Goal: Task Accomplishment & Management: Complete application form

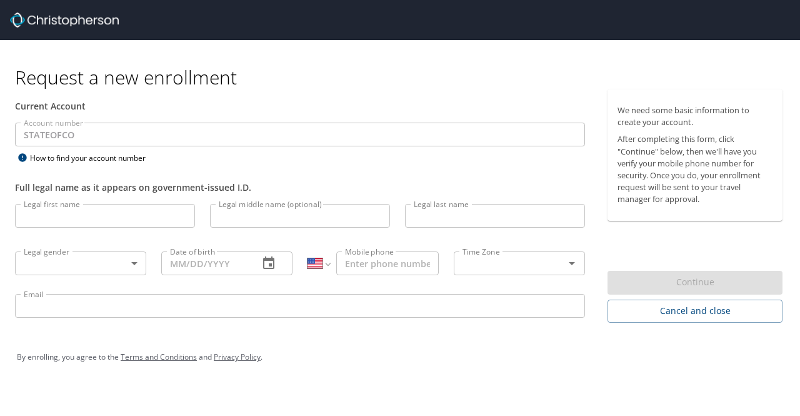
select select "US"
click at [54, 225] on input "Legal first name" at bounding box center [105, 216] width 180 height 24
type input "Nathan"
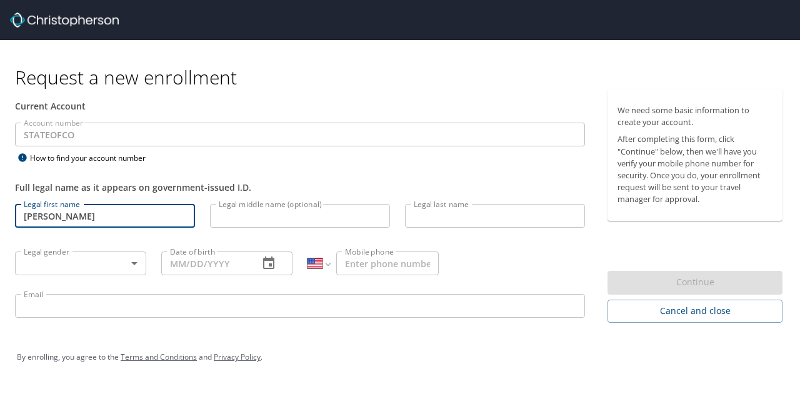
type input "Davidson"
type input "1 (612) 481-6875"
type input "natedavidsonco@gmail.com"
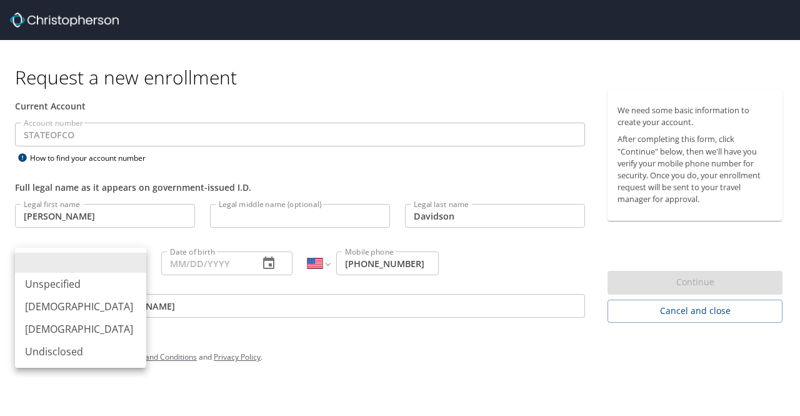
click at [118, 268] on body "Request a new enrollment Current Account Account number STATEOFCO Account numbe…" at bounding box center [400, 208] width 800 height 416
click at [69, 301] on li "Male" at bounding box center [80, 306] width 131 height 23
type input "Male"
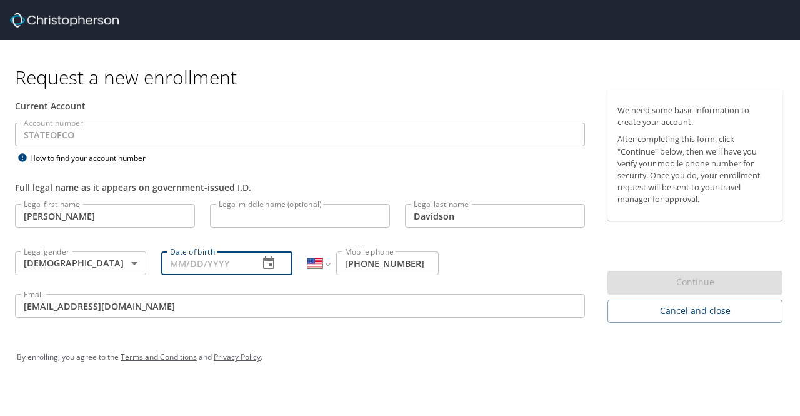
click at [206, 273] on input "Date of birth" at bounding box center [205, 263] width 88 height 24
type input "07/27/1991"
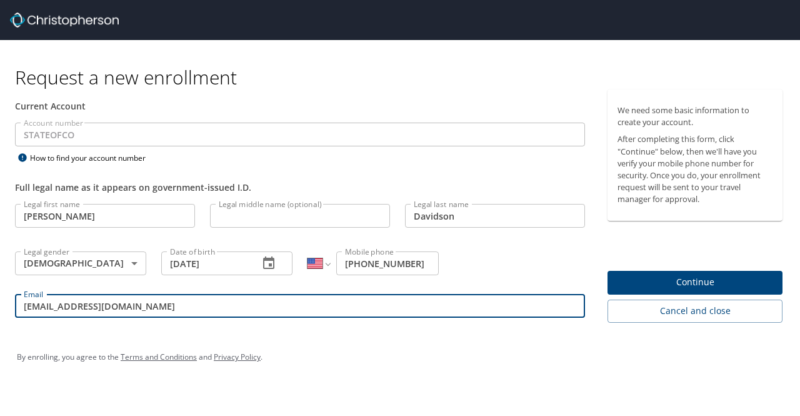
drag, startPoint x: 155, startPoint y: 309, endPoint x: -83, endPoint y: 293, distance: 238.7
click at [0, 293] on html "Request a new enrollment Current Account Account number STATEOFCO Account numbe…" at bounding box center [400, 208] width 800 height 416
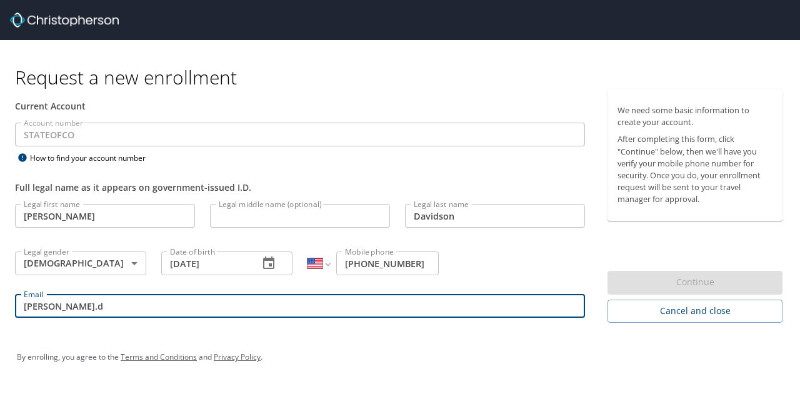
type input "nathan.davidson@state.co.us"
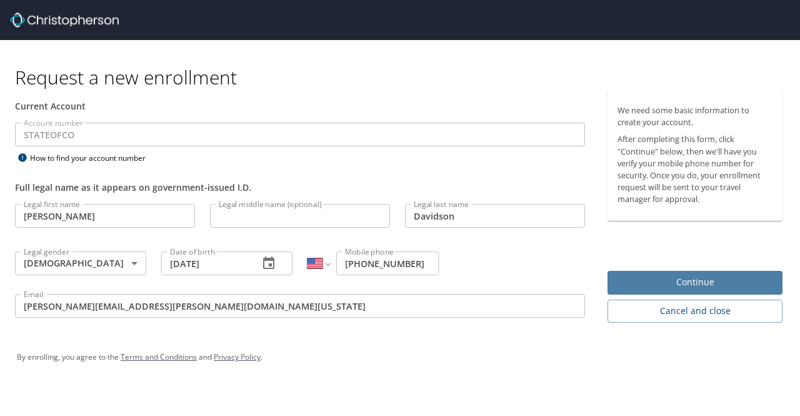
click at [711, 276] on span "Continue" at bounding box center [695, 282] width 155 height 16
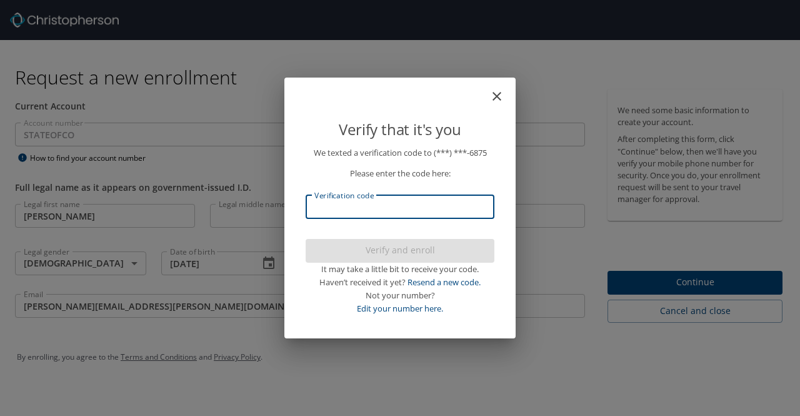
click at [427, 215] on input "Verification code" at bounding box center [400, 207] width 189 height 24
type input "240701"
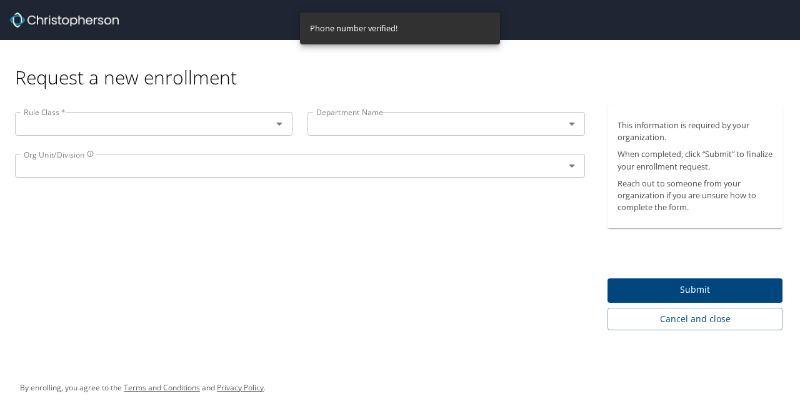
click at [239, 128] on input "text" at bounding box center [135, 124] width 233 height 16
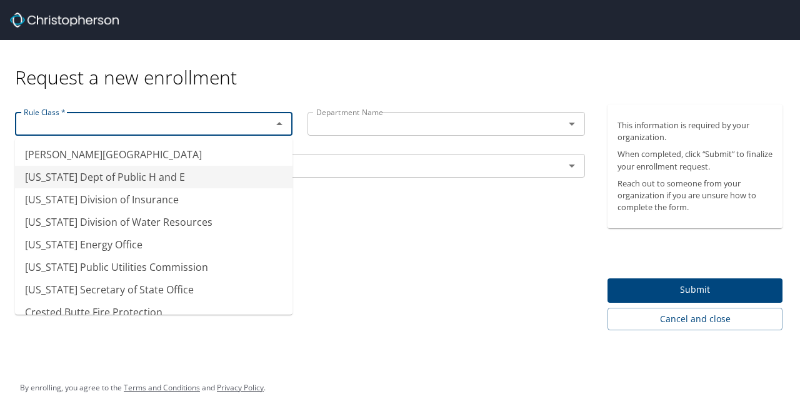
click at [170, 179] on li "Colorado Dept of Public H and E" at bounding box center [154, 177] width 278 height 23
type input "Colorado Dept of Public H and E"
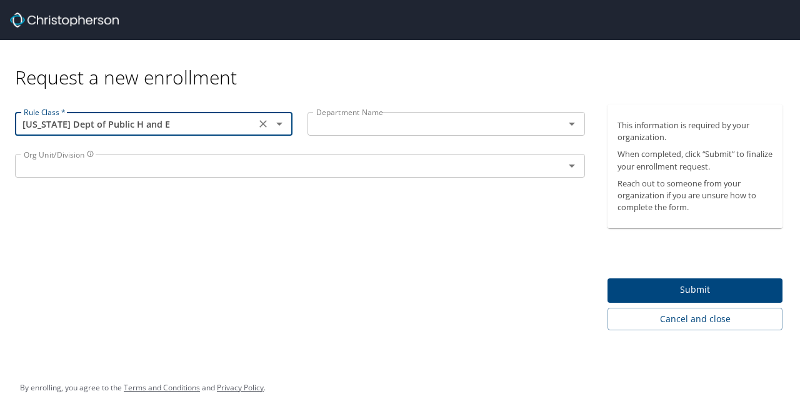
click at [350, 134] on div "Department Name" at bounding box center [447, 124] width 278 height 24
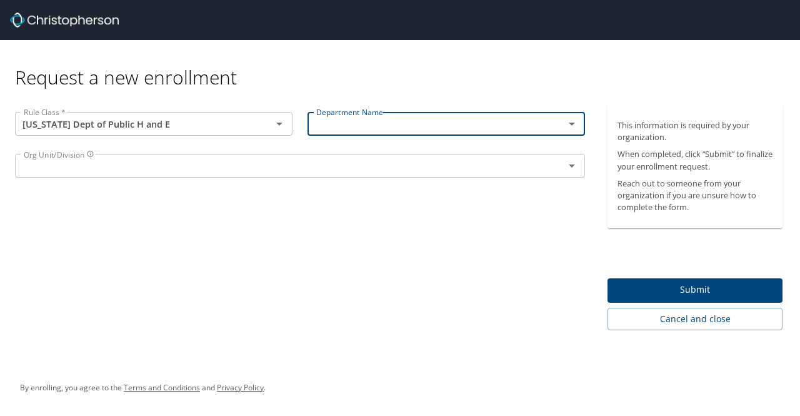
click at [575, 123] on icon "Open" at bounding box center [571, 123] width 15 height 15
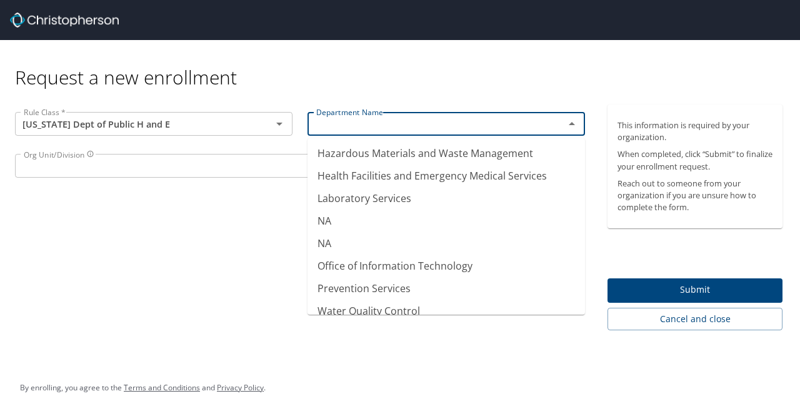
scroll to position [164, 0]
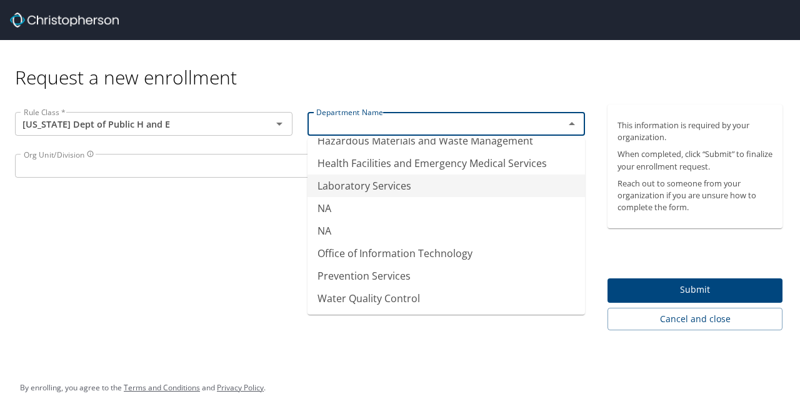
click at [394, 191] on li "Laboratory Services" at bounding box center [447, 185] width 278 height 23
type input "Laboratory Services"
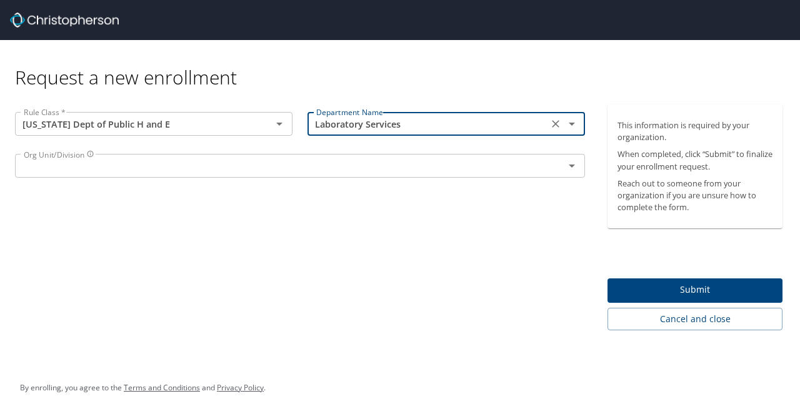
click at [301, 166] on input "text" at bounding box center [282, 166] width 526 height 16
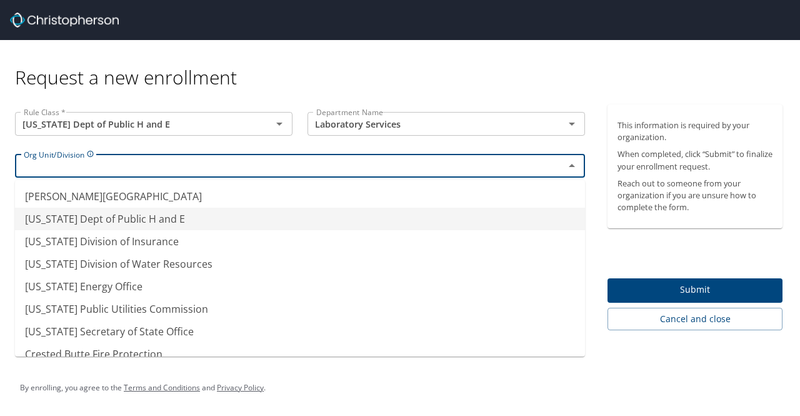
click at [315, 219] on li "Colorado Dept of Public H and E" at bounding box center [300, 219] width 570 height 23
type input "Colorado Dept of Public H and E"
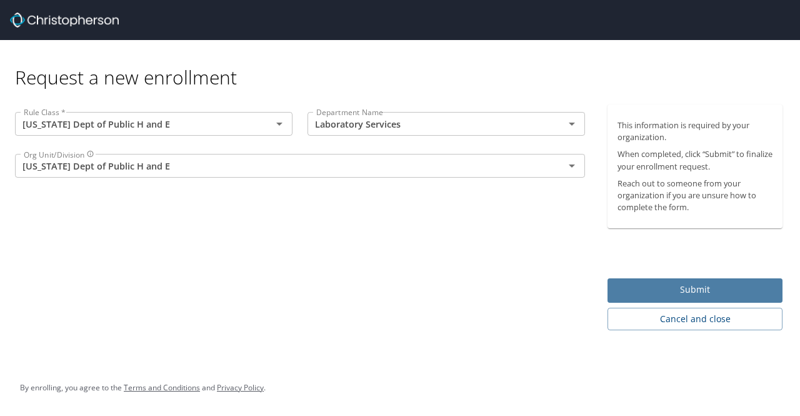
click at [688, 294] on span "Submit" at bounding box center [695, 290] width 155 height 16
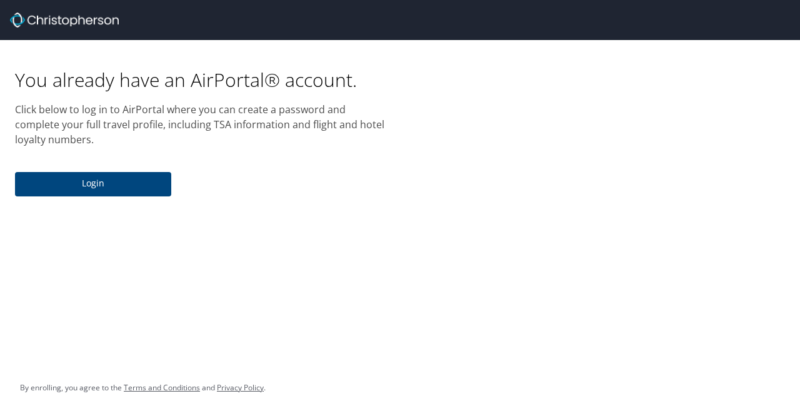
click at [131, 187] on span "Login" at bounding box center [93, 184] width 136 height 16
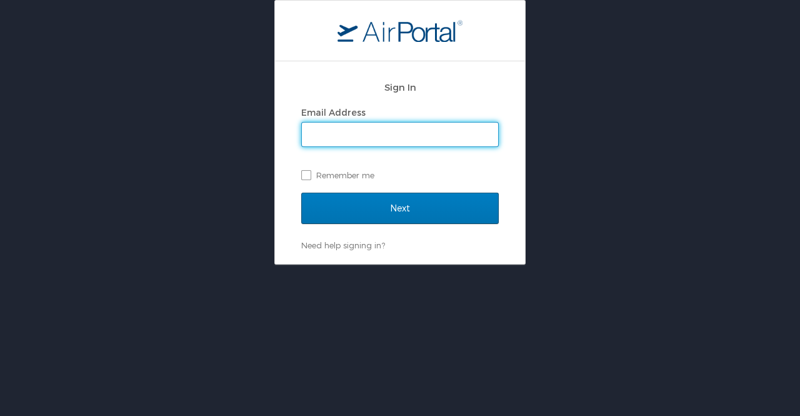
click at [366, 129] on input "Email Address" at bounding box center [400, 135] width 196 height 24
type input "nathan.davidson@state.co.us"
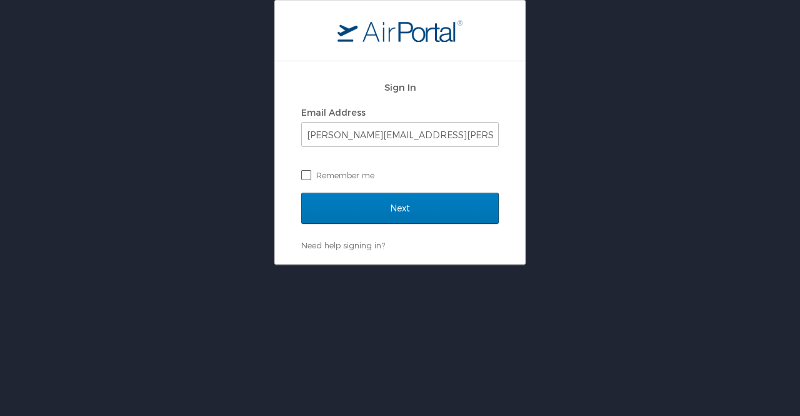
click at [364, 176] on label "Remember me" at bounding box center [400, 175] width 198 height 19
click at [309, 176] on input "Remember me" at bounding box center [305, 174] width 8 height 8
checkbox input "true"
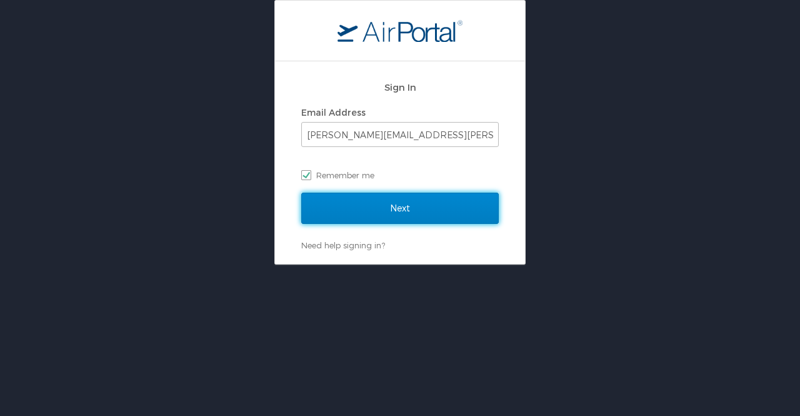
click at [365, 205] on input "Next" at bounding box center [400, 208] width 198 height 31
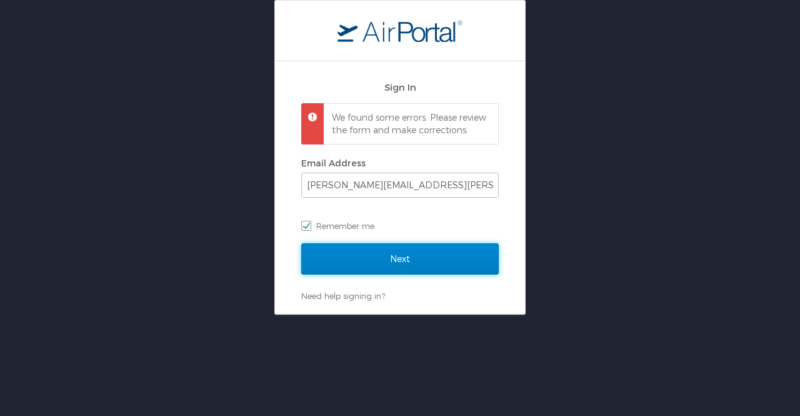
click at [389, 269] on input "Next" at bounding box center [400, 258] width 198 height 31
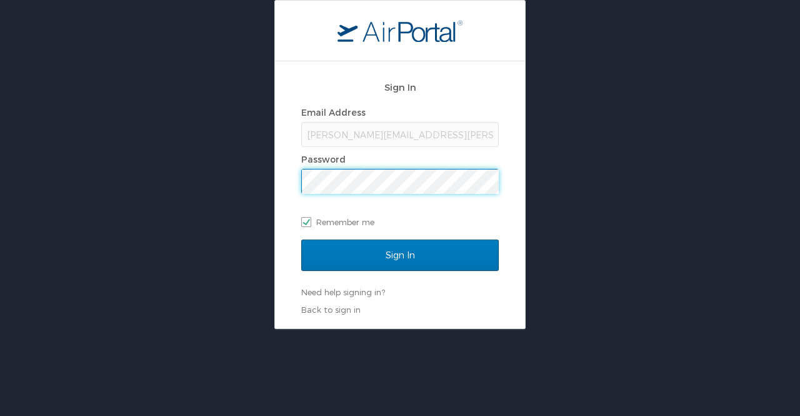
click at [301, 239] on input "Sign In" at bounding box center [400, 254] width 198 height 31
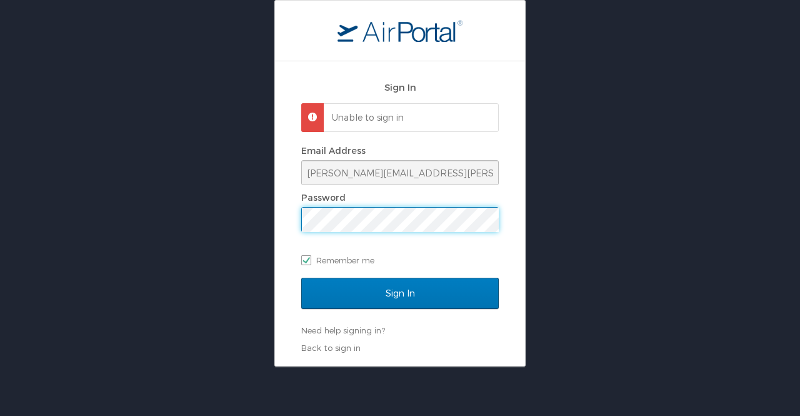
click at [301, 278] on input "Sign In" at bounding box center [400, 293] width 198 height 31
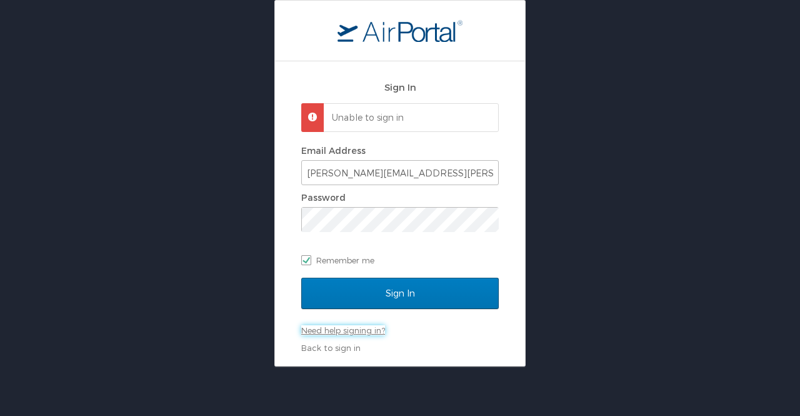
click at [356, 333] on link "Need help signing in?" at bounding box center [343, 330] width 84 height 10
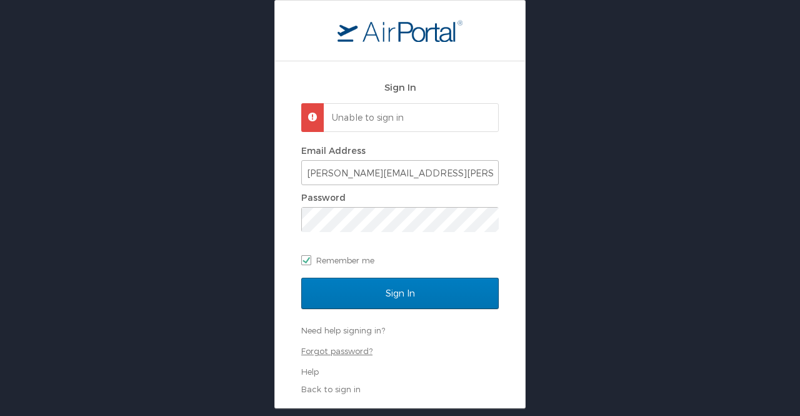
click at [342, 354] on link "Forgot password?" at bounding box center [336, 351] width 71 height 10
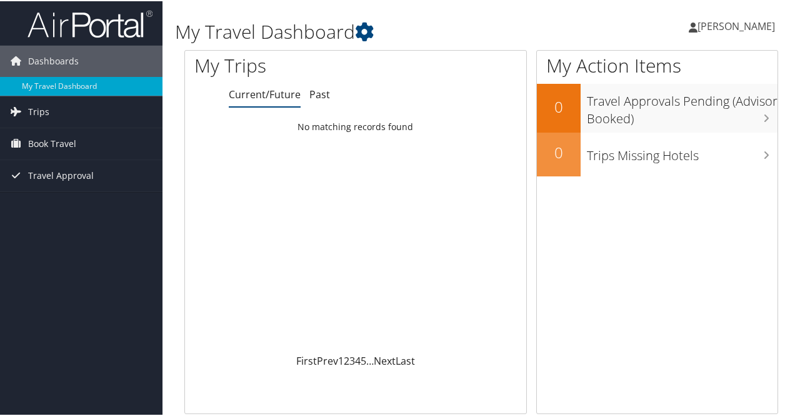
click at [43, 141] on span "Book Travel" at bounding box center [52, 142] width 48 height 31
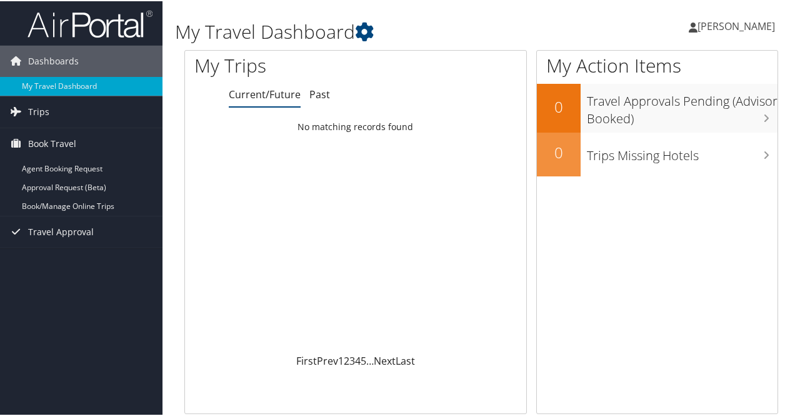
click at [45, 166] on link "Agent Booking Request" at bounding box center [81, 167] width 163 height 19
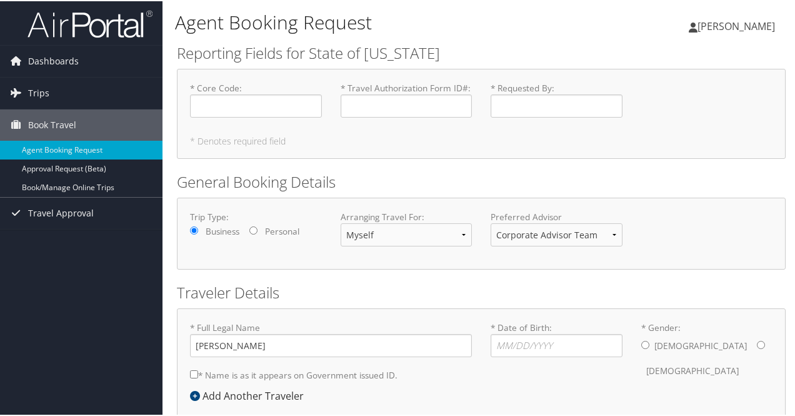
click at [570, 182] on h2 "General Booking Details" at bounding box center [481, 180] width 609 height 21
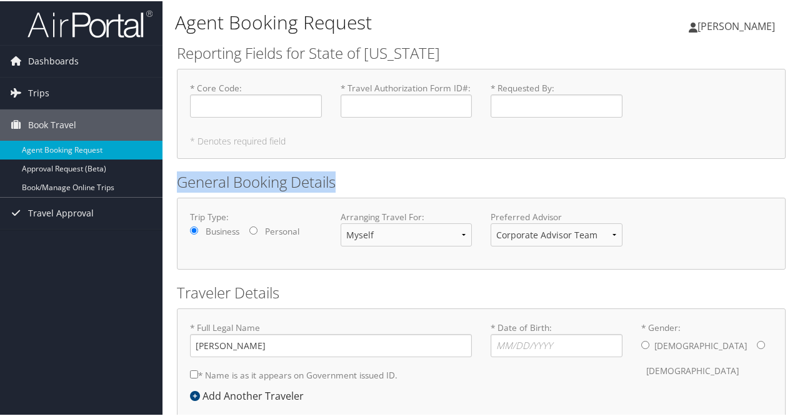
drag, startPoint x: 570, startPoint y: 182, endPoint x: 351, endPoint y: 147, distance: 222.2
click at [351, 147] on form "Reporting Fields for State of Colorado * Core Code : Required * Travel Authoriz…" at bounding box center [481, 260] width 609 height 439
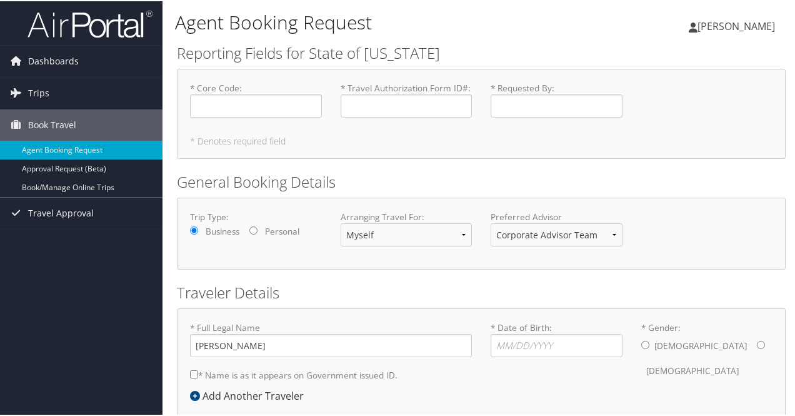
click at [329, 62] on h2 "Reporting Fields for State of Colorado" at bounding box center [481, 51] width 609 height 21
click at [246, 106] on input "* Core Code : Required" at bounding box center [256, 104] width 132 height 23
